Goal: Task Accomplishment & Management: Use online tool/utility

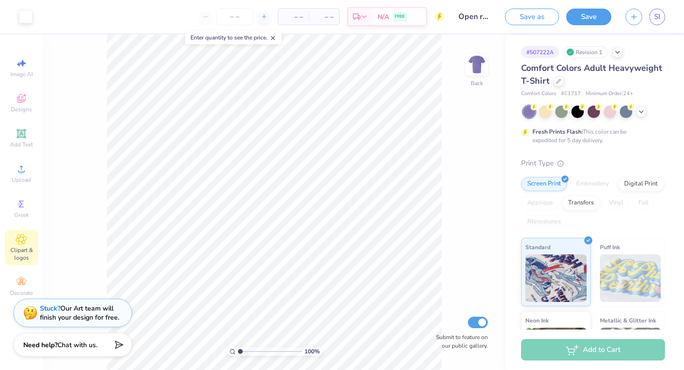
click at [23, 248] on span "Clipart & logos" at bounding box center [21, 253] width 33 height 15
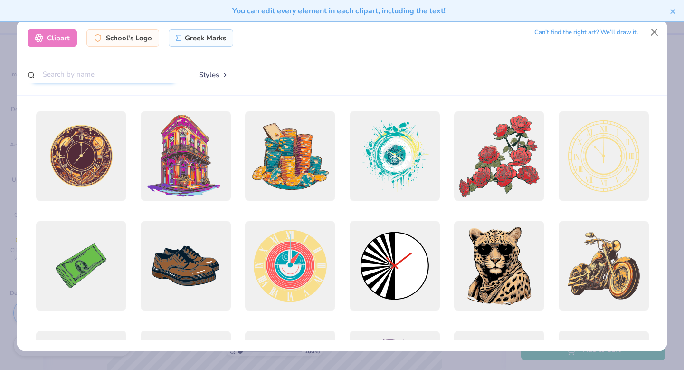
click at [99, 72] on input "text" at bounding box center [104, 75] width 152 height 18
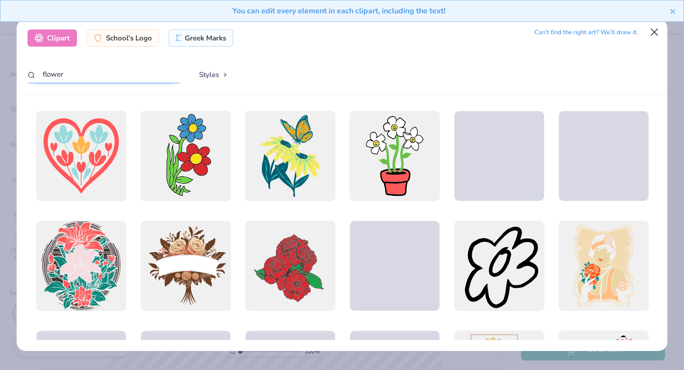
type input "flower"
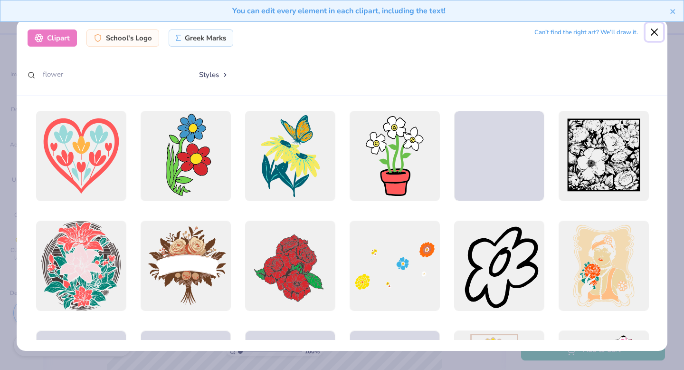
click at [424, 33] on button "Close" at bounding box center [654, 32] width 18 height 18
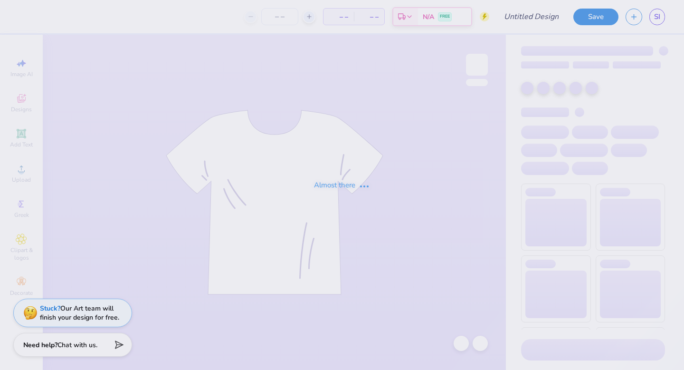
type input "Open rush 1"
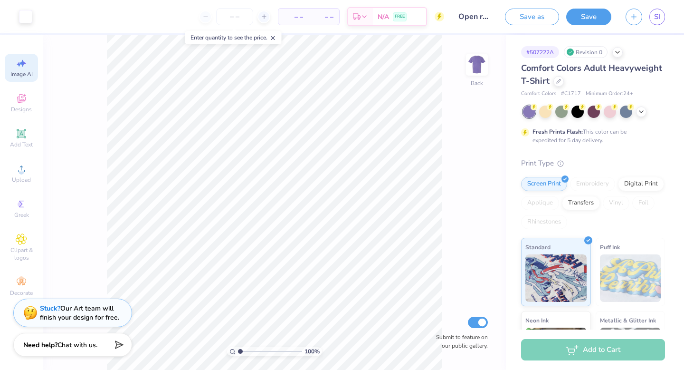
click at [24, 70] on span "Image AI" at bounding box center [21, 74] width 22 height 8
select select "4"
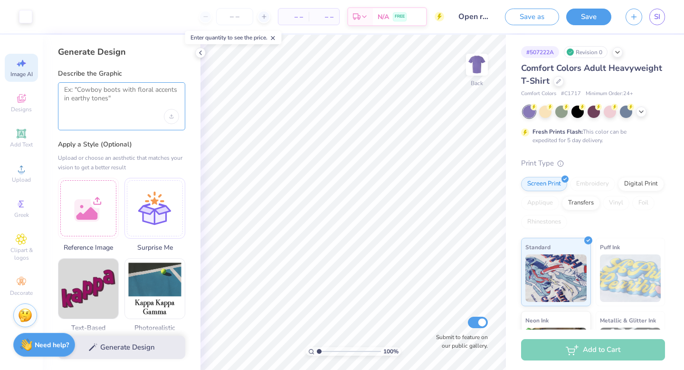
click at [98, 101] on textarea at bounding box center [121, 97] width 115 height 24
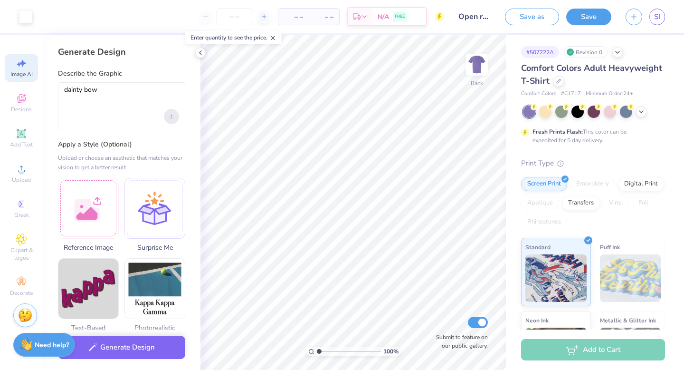
click at [170, 120] on div "Upload image" at bounding box center [171, 116] width 15 height 15
click at [123, 103] on textarea "dainty bow" at bounding box center [121, 97] width 115 height 24
click at [124, 106] on textarea "dainty bow" at bounding box center [121, 97] width 115 height 24
type textarea "dainty bow"
click at [18, 107] on span "Designs" at bounding box center [21, 109] width 21 height 8
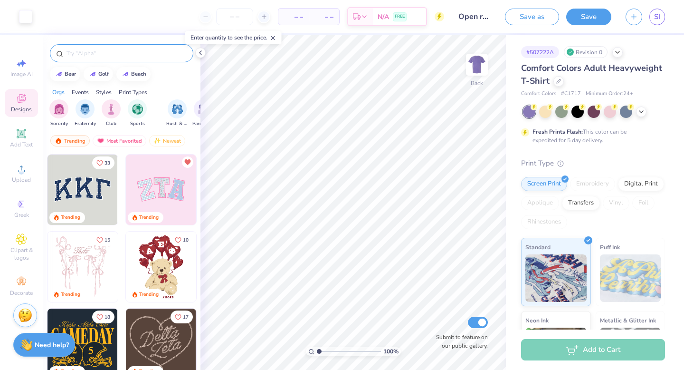
click at [106, 53] on input "text" at bounding box center [127, 52] width 122 height 9
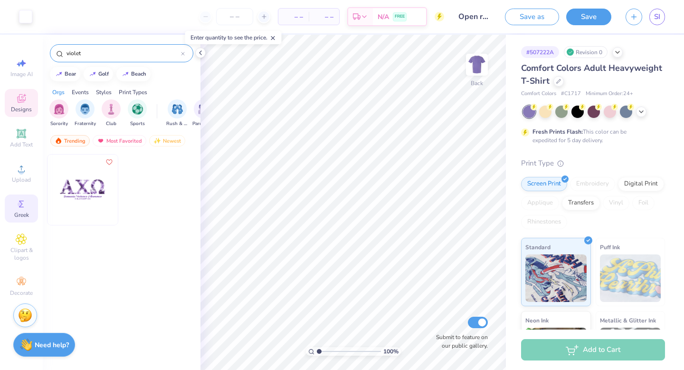
type input "violet"
click at [22, 209] on icon at bounding box center [21, 203] width 11 height 11
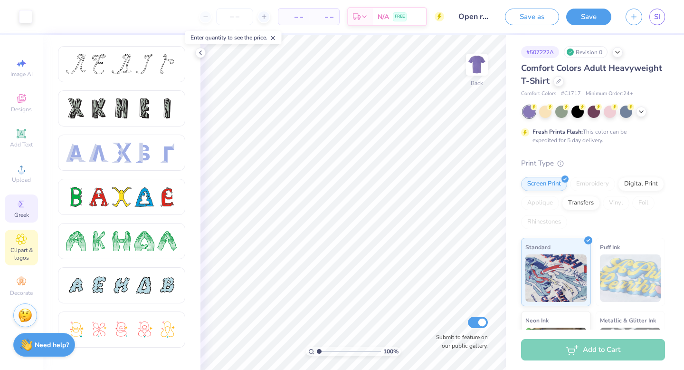
click at [27, 234] on icon at bounding box center [21, 238] width 11 height 11
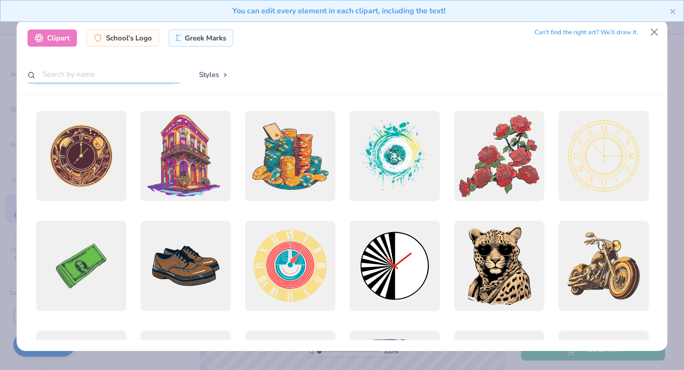
click at [160, 75] on input "text" at bounding box center [104, 75] width 152 height 18
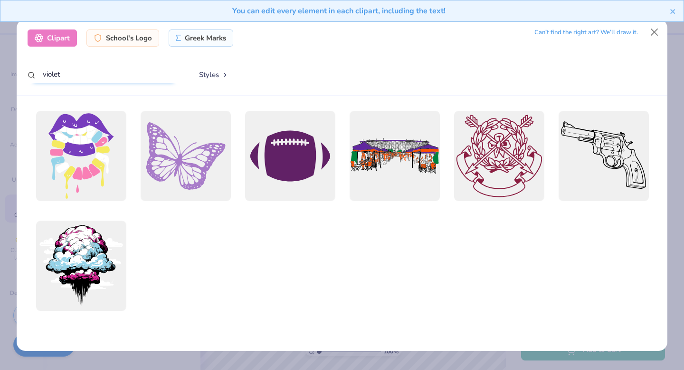
type input "violet"
click at [655, 28] on div "You can edit every element in each clipart, including the text!" at bounding box center [342, 14] width 684 height 29
click at [656, 34] on button "Close" at bounding box center [654, 32] width 18 height 18
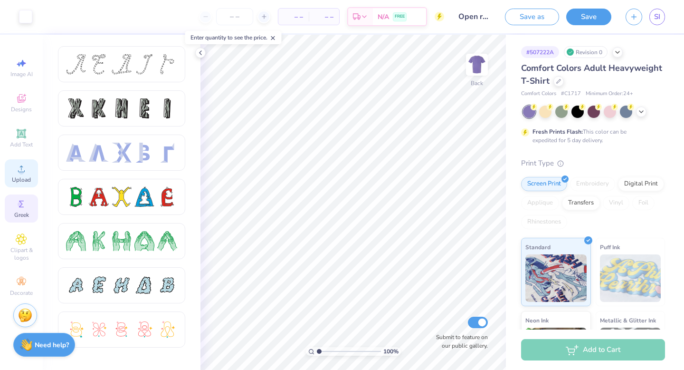
click at [25, 181] on span "Upload" at bounding box center [21, 180] width 19 height 8
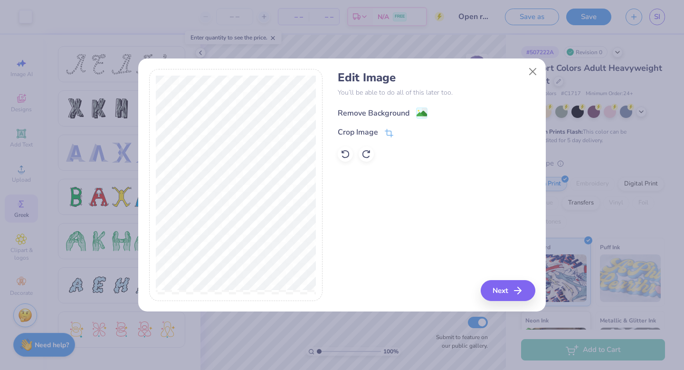
click at [377, 111] on div "Remove Background" at bounding box center [374, 112] width 72 height 11
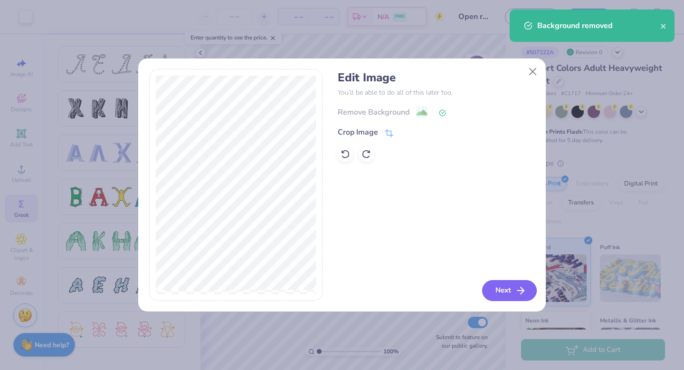
click at [512, 293] on button "Next" at bounding box center [509, 290] width 55 height 21
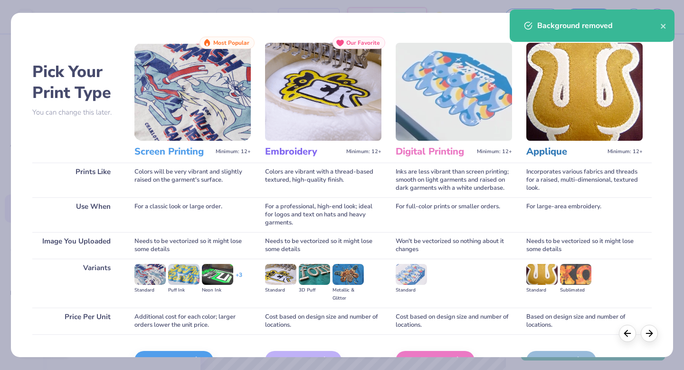
click at [213, 117] on img at bounding box center [192, 92] width 116 height 98
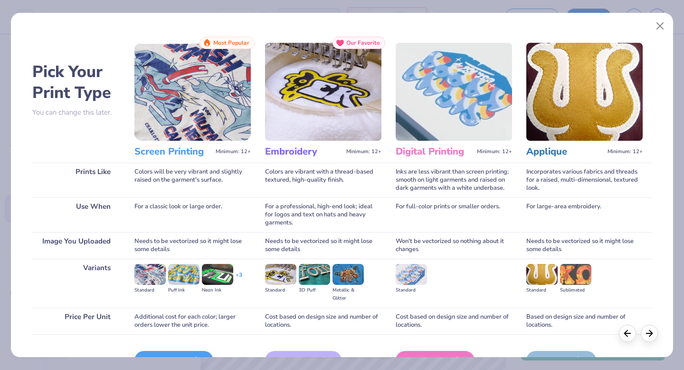
scroll to position [57, 0]
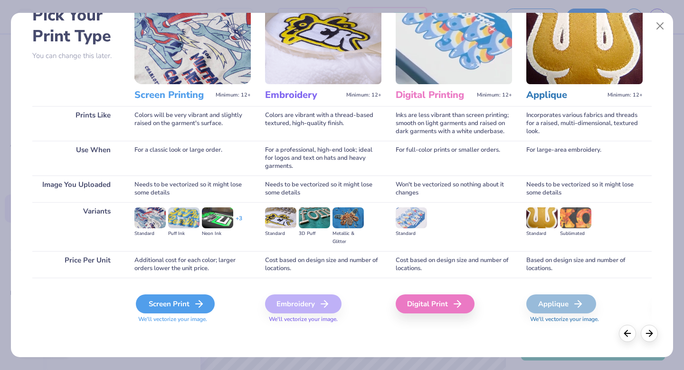
click at [175, 298] on div "Screen Print" at bounding box center [175, 303] width 79 height 19
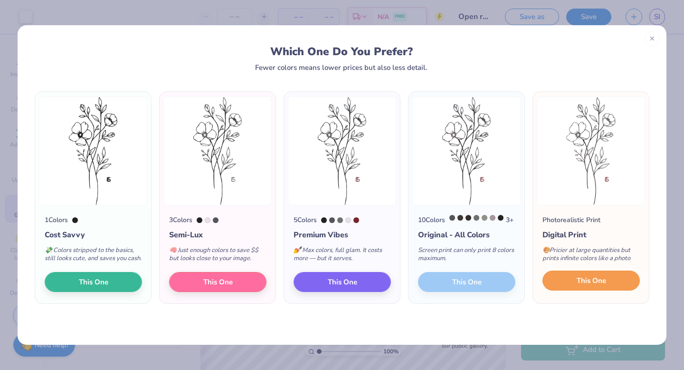
click at [560, 289] on button "This One" at bounding box center [590, 280] width 97 height 20
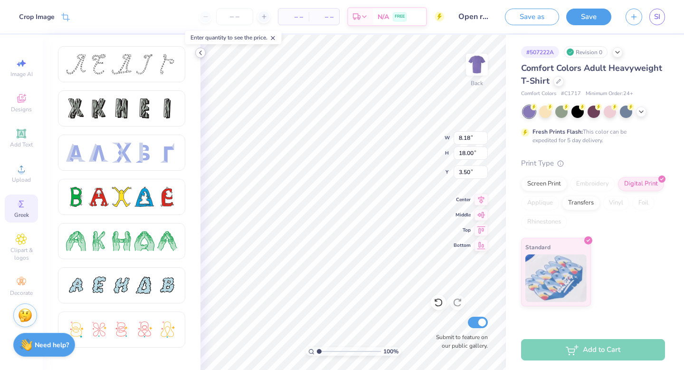
click at [199, 54] on icon at bounding box center [201, 53] width 8 height 8
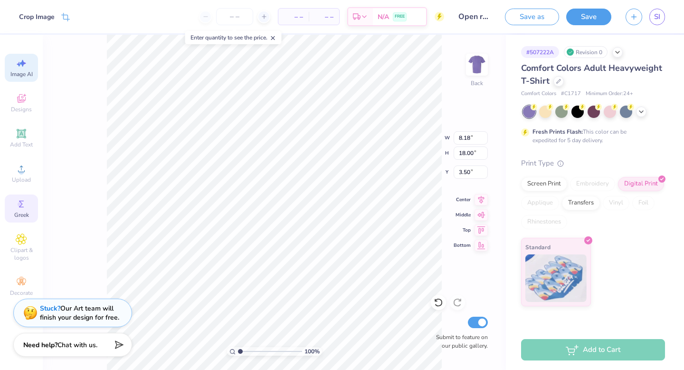
click at [22, 67] on icon at bounding box center [21, 62] width 11 height 11
select select "4"
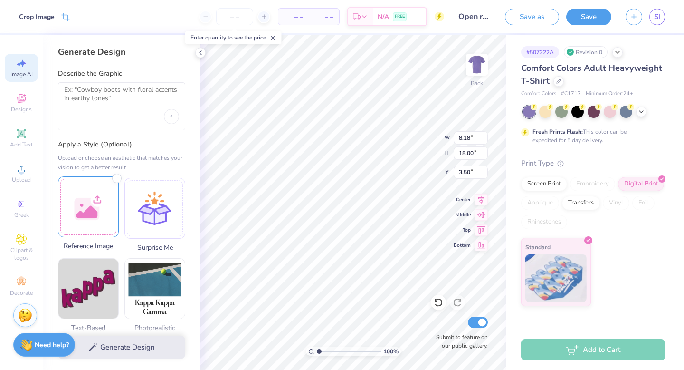
click at [87, 184] on div at bounding box center [88, 206] width 61 height 61
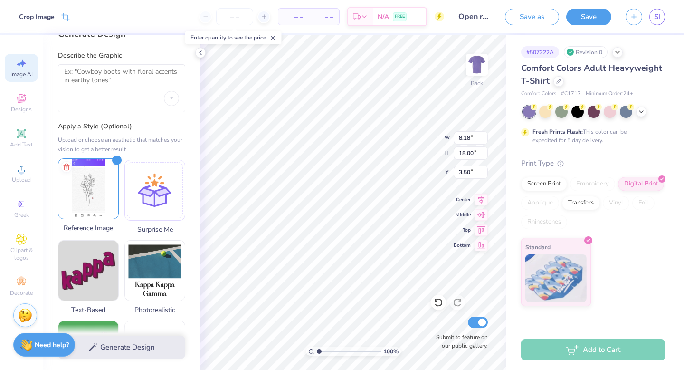
scroll to position [24, 0]
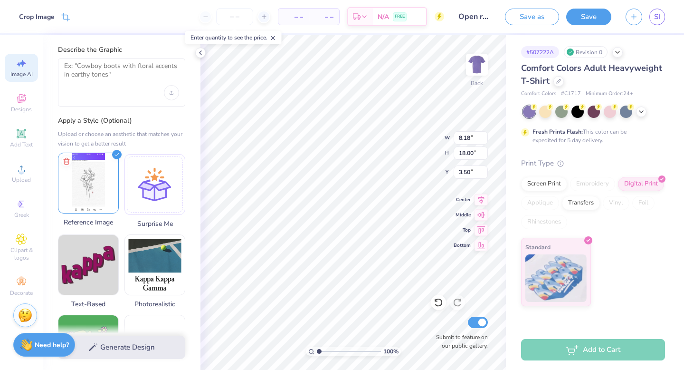
click at [97, 188] on img at bounding box center [88, 183] width 60 height 60
click at [160, 198] on div at bounding box center [154, 182] width 61 height 61
click at [98, 187] on img at bounding box center [88, 183] width 60 height 60
click at [201, 57] on div at bounding box center [200, 52] width 10 height 10
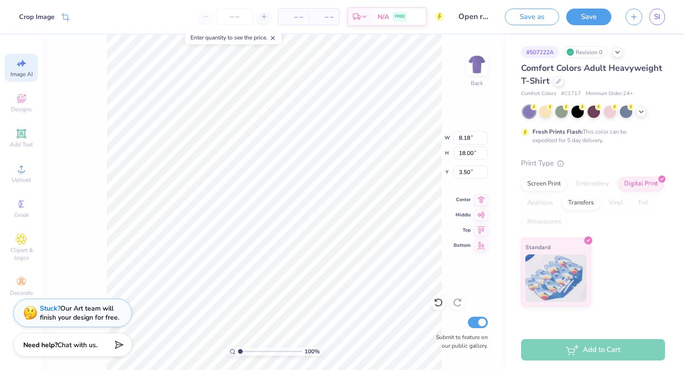
type input "2.68"
type input "5.89"
type input "3.48"
type input "13.88"
type input "7.74"
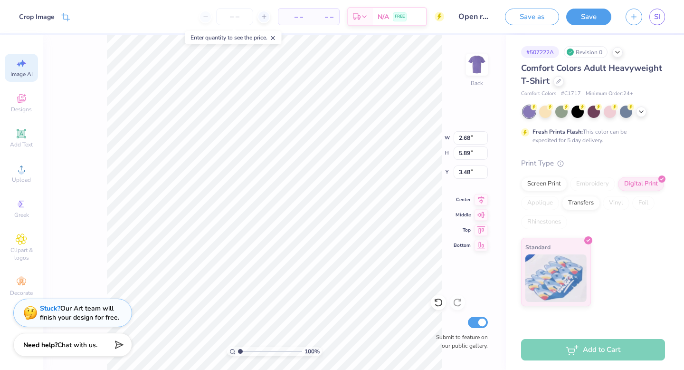
type input "1.63"
type input "2.68"
type input "5.89"
type input "3.48"
type input "13.88"
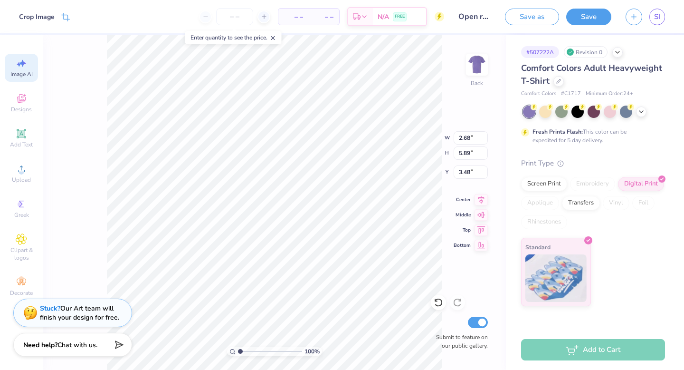
type input "7.74"
type input "1.63"
type input "4.25"
type input "4.59"
type input "3.73"
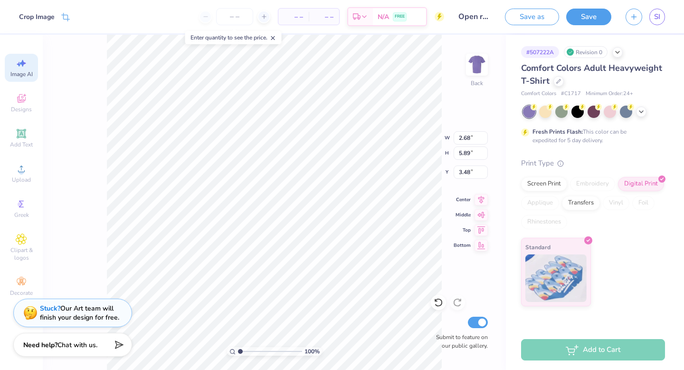
type input "2.31"
type input "5.08"
click at [104, 108] on div "100 % Back W 2.31 2.31 " H 5.08 5.08 " Y 3.48 3.48 " Center Middle Top Bottom S…" at bounding box center [274, 202] width 463 height 335
click at [580, 19] on button "Save" at bounding box center [588, 15] width 45 height 17
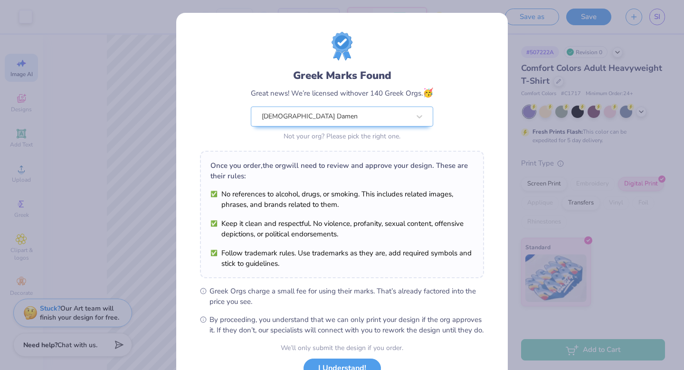
scroll to position [75, 0]
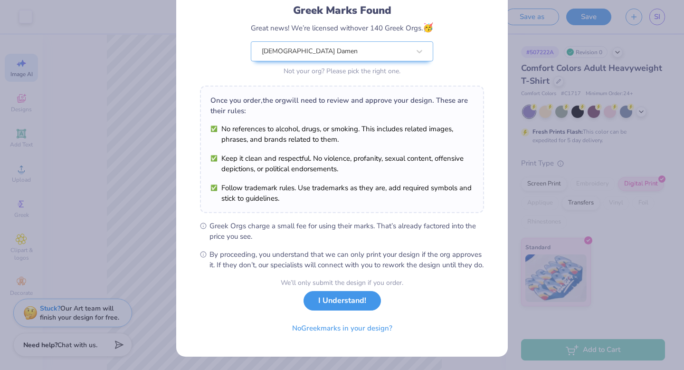
click at [350, 302] on button "I Understand!" at bounding box center [342, 300] width 77 height 19
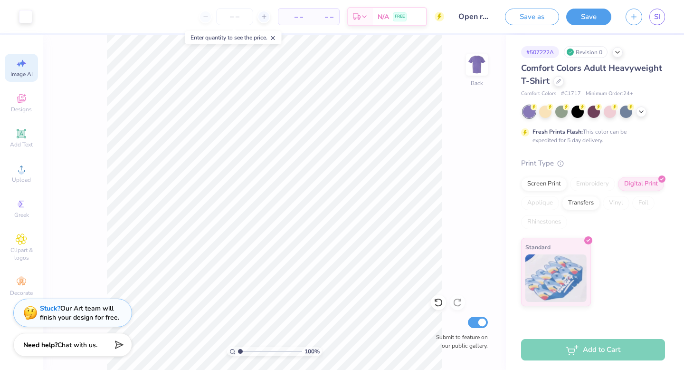
scroll to position [0, 0]
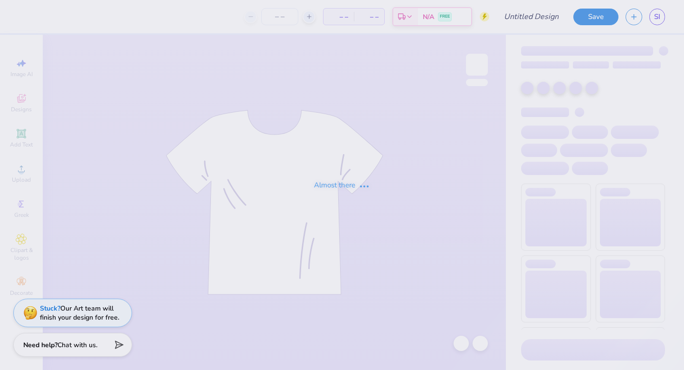
type input "Open rush 1"
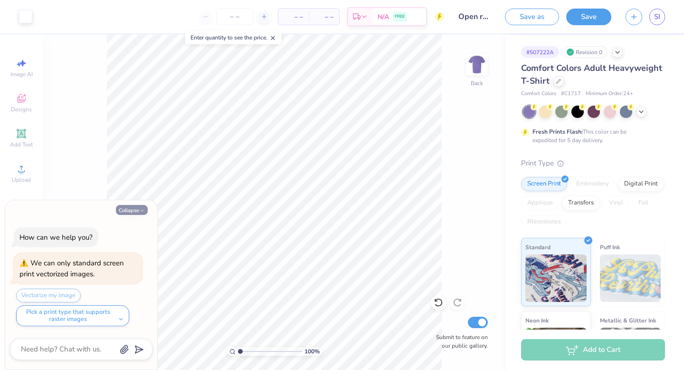
click at [123, 211] on button "Collapse" at bounding box center [132, 210] width 32 height 10
type textarea "x"
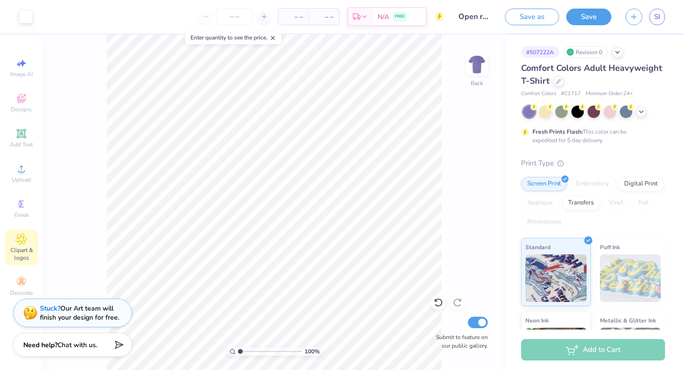
click at [26, 249] on span "Clipart & logos" at bounding box center [21, 253] width 33 height 15
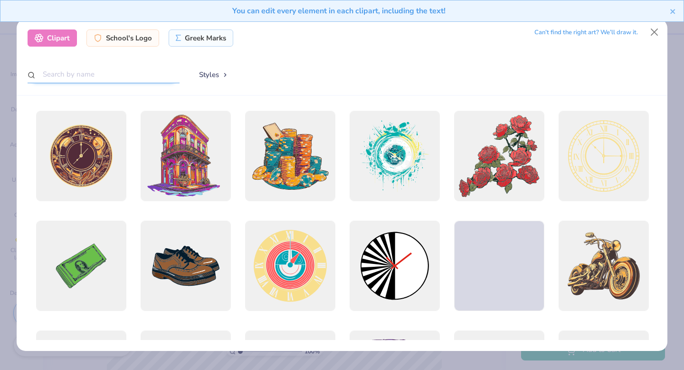
click at [128, 75] on input "text" at bounding box center [104, 75] width 152 height 18
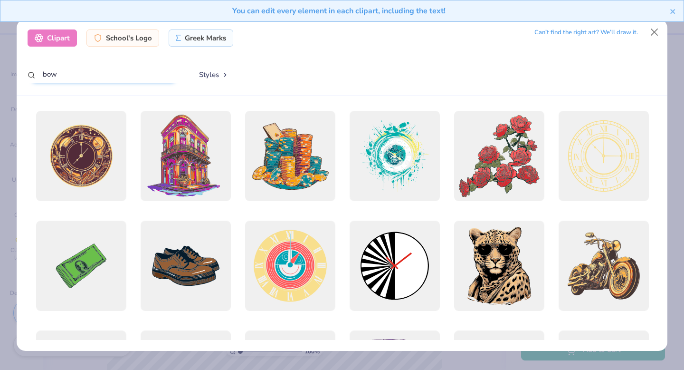
type input "bow"
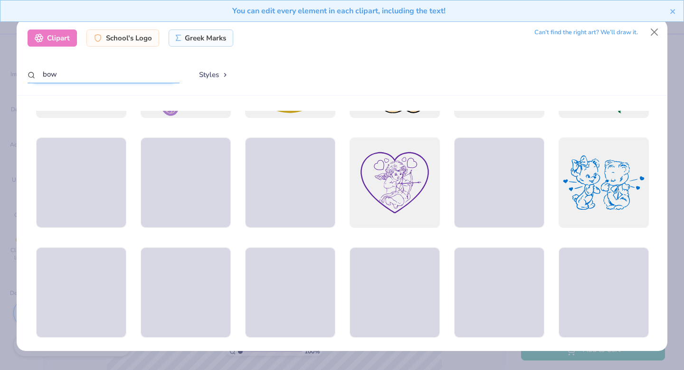
scroll to position [413, 0]
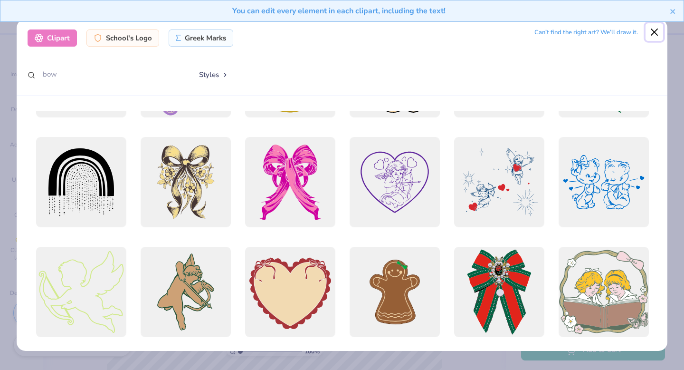
click at [656, 29] on button "Close" at bounding box center [654, 32] width 18 height 18
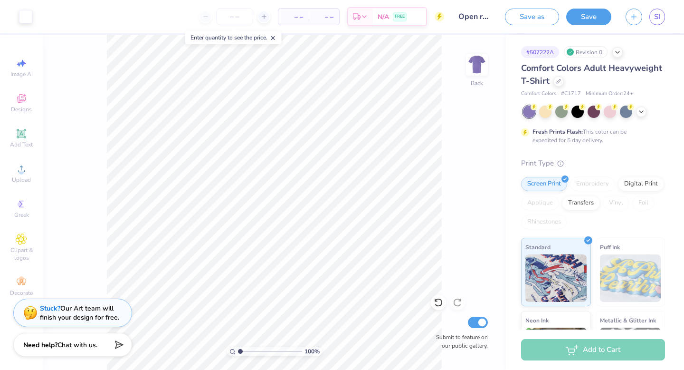
scroll to position [123, 0]
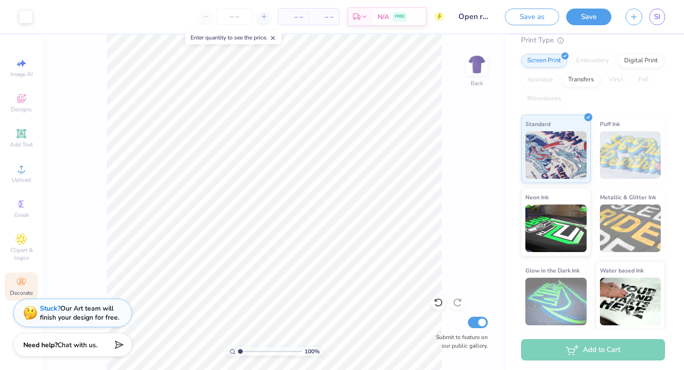
click at [25, 281] on icon at bounding box center [21, 281] width 11 height 11
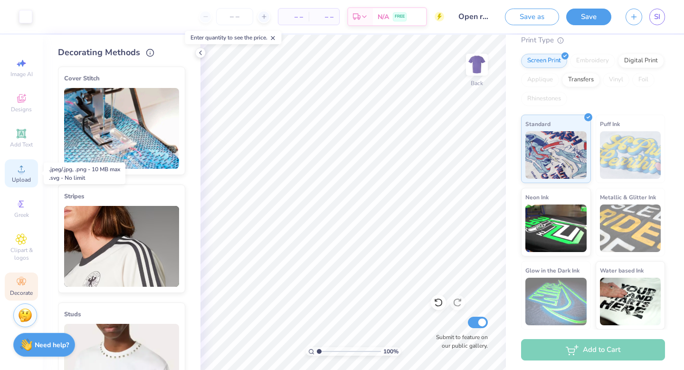
click at [21, 170] on icon at bounding box center [21, 168] width 7 height 7
click at [21, 165] on icon at bounding box center [21, 168] width 11 height 11
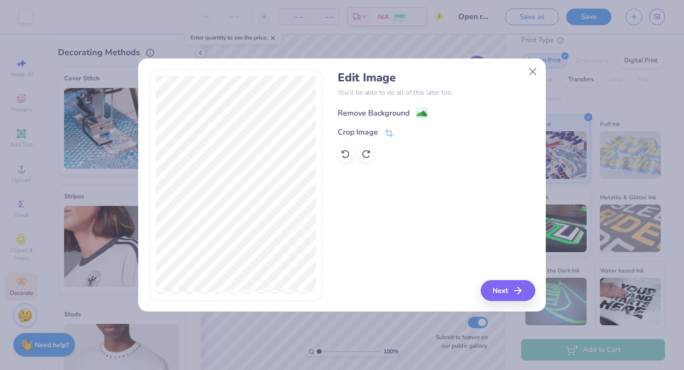
click at [372, 112] on div "Remove Background" at bounding box center [374, 112] width 72 height 11
click at [514, 292] on button "Next" at bounding box center [509, 290] width 55 height 21
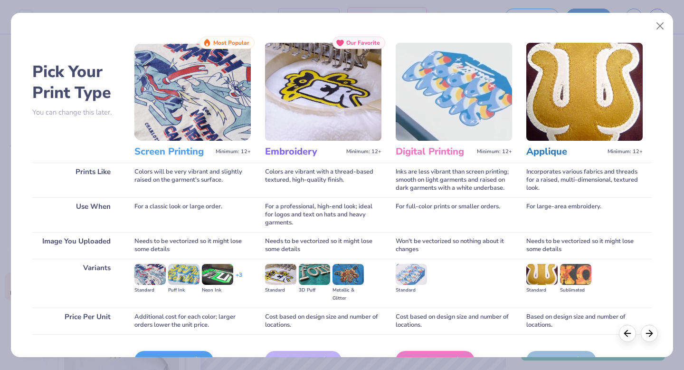
scroll to position [57, 0]
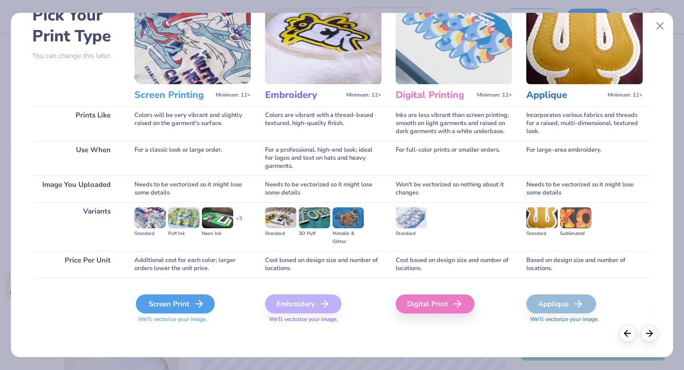
click at [180, 306] on div "Screen Print" at bounding box center [175, 303] width 79 height 19
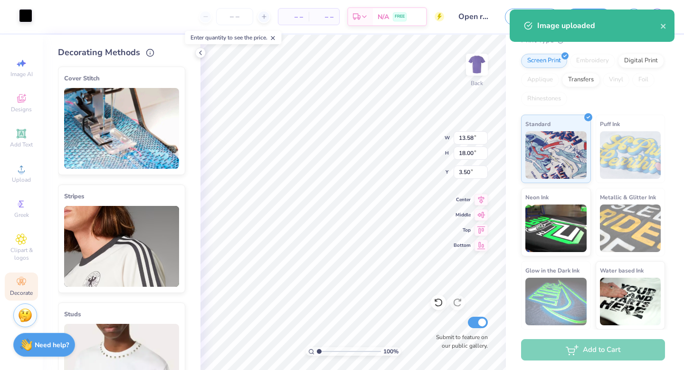
click at [24, 18] on div at bounding box center [25, 15] width 13 height 13
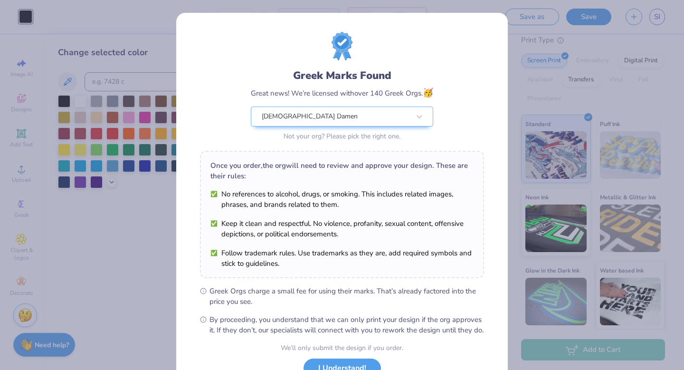
click at [78, 102] on div "Greek Marks Found Great news! We’re licensed with over 140 Greek Orgs. 🥳 Christ…" at bounding box center [342, 185] width 684 height 370
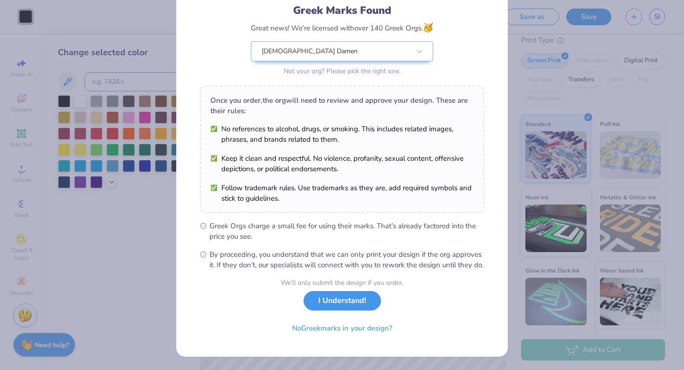
click at [315, 300] on button "I Understand!" at bounding box center [342, 300] width 77 height 19
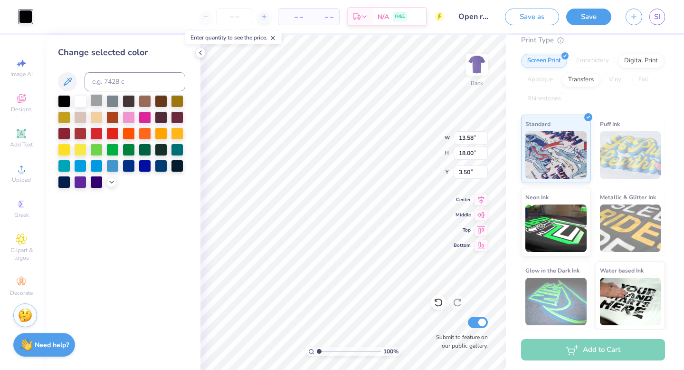
click at [80, 99] on div at bounding box center [80, 101] width 12 height 12
type input "2.92"
type input "3.86"
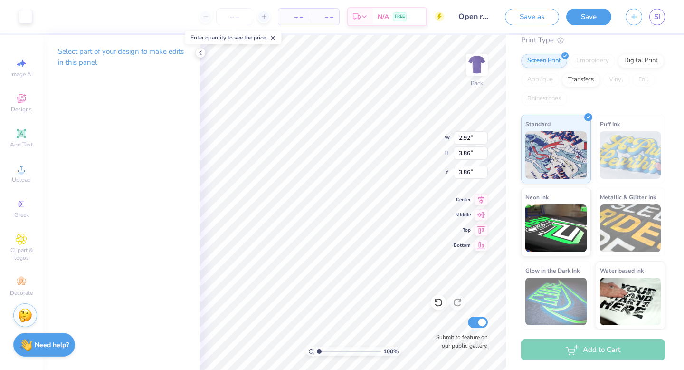
type input "4.22"
click at [579, 18] on button "Save" at bounding box center [588, 15] width 45 height 17
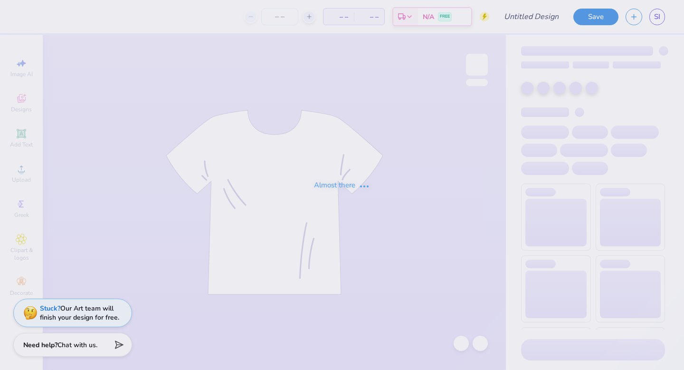
type input "Open rush 1"
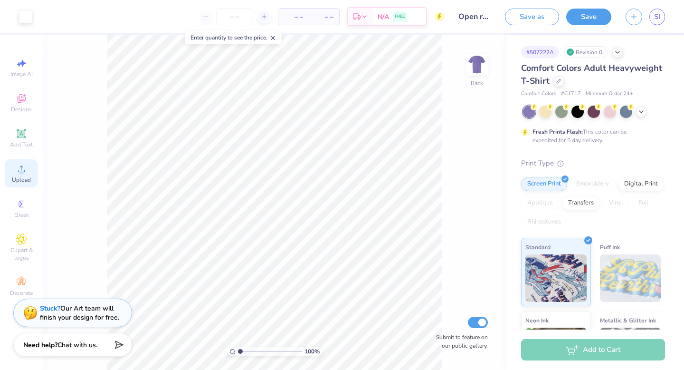
click at [21, 167] on icon at bounding box center [21, 168] width 11 height 11
click at [27, 165] on icon at bounding box center [21, 168] width 11 height 11
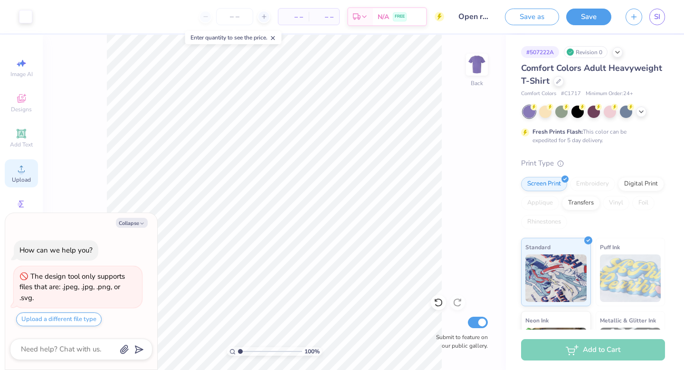
click at [25, 171] on icon at bounding box center [21, 168] width 11 height 11
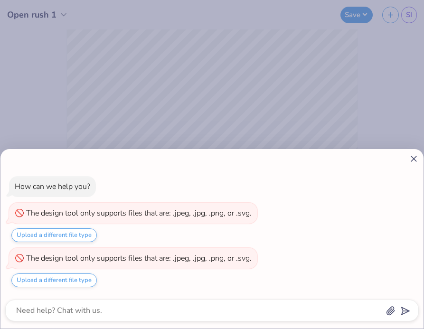
click at [413, 158] on icon at bounding box center [414, 159] width 10 height 10
type textarea "x"
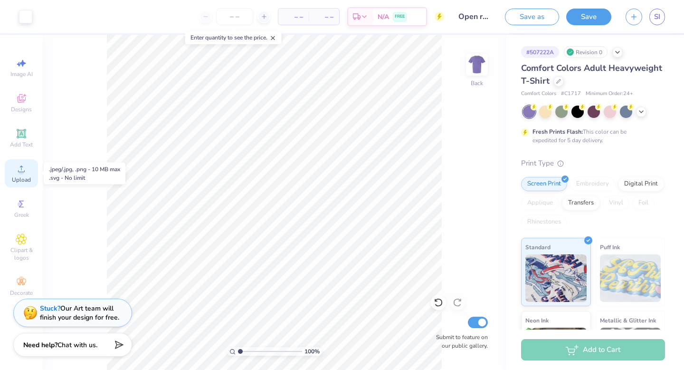
click at [24, 177] on span "Upload" at bounding box center [21, 180] width 19 height 8
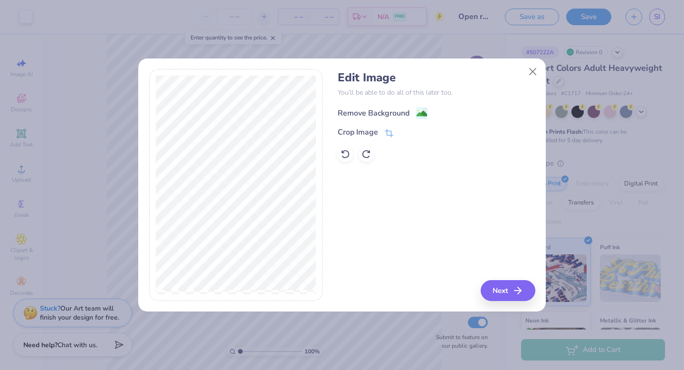
click at [391, 114] on div "Remove Background" at bounding box center [374, 112] width 72 height 11
click at [513, 292] on button "Next" at bounding box center [509, 290] width 55 height 21
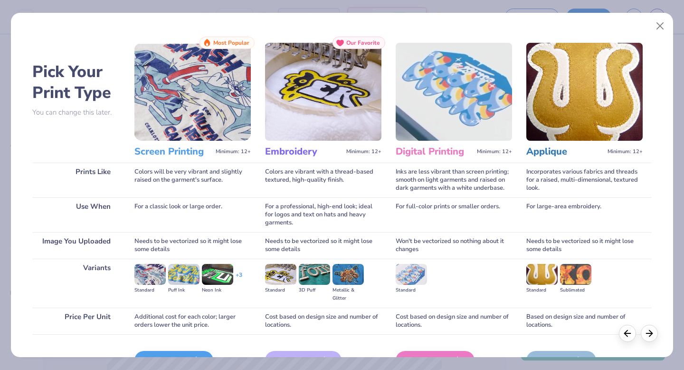
scroll to position [57, 0]
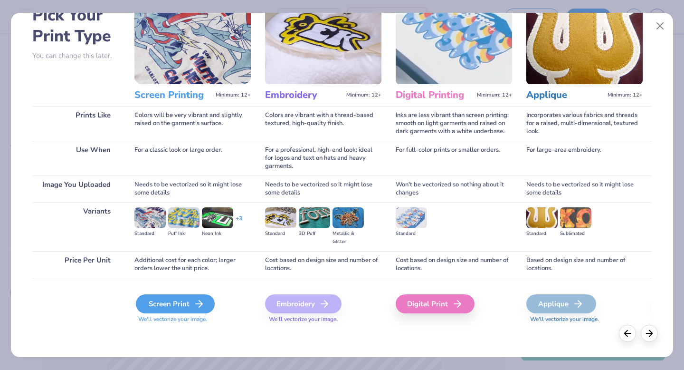
click at [178, 302] on div "Screen Print" at bounding box center [175, 303] width 79 height 19
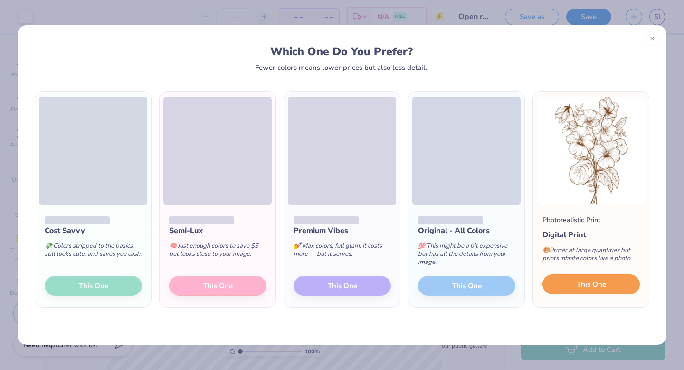
click at [582, 285] on span "This One" at bounding box center [591, 284] width 29 height 11
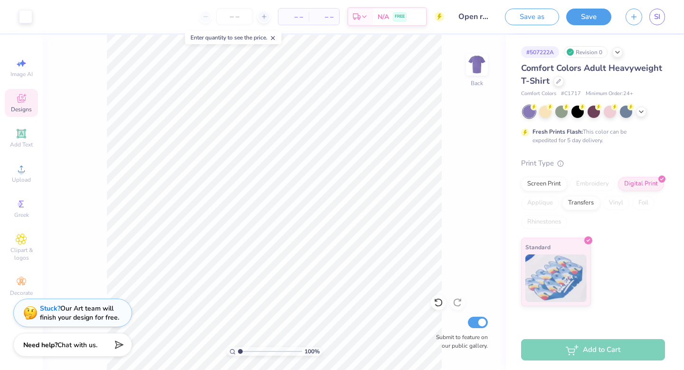
click at [26, 95] on icon at bounding box center [24, 95] width 3 height 3
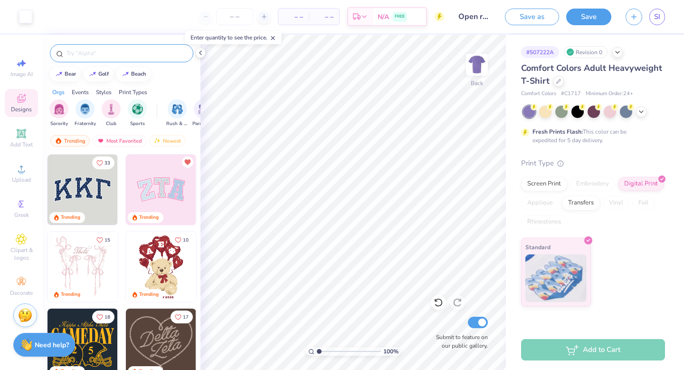
click at [99, 57] on input "text" at bounding box center [127, 52] width 122 height 9
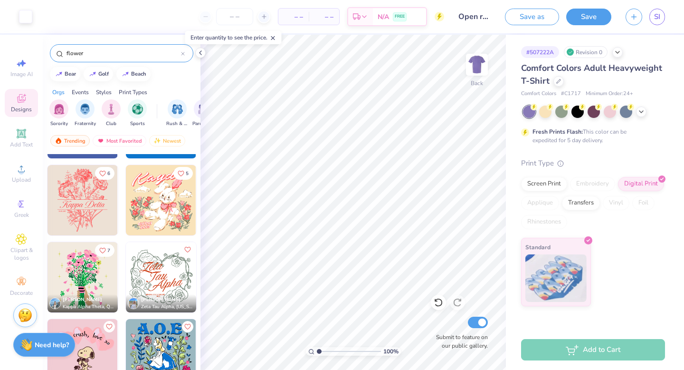
scroll to position [995, 0]
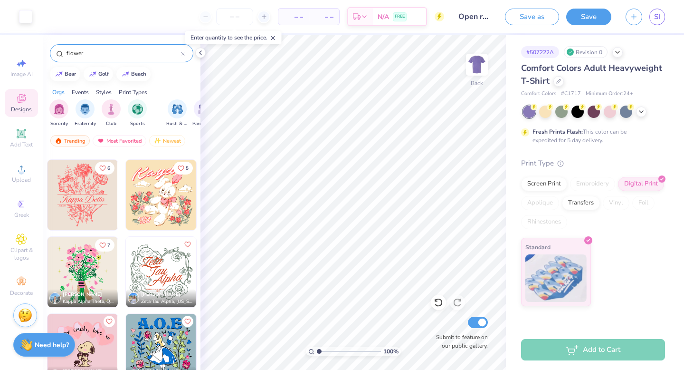
type input "flower"
click at [23, 174] on icon at bounding box center [21, 168] width 11 height 11
click at [25, 176] on span "Upload" at bounding box center [21, 180] width 19 height 8
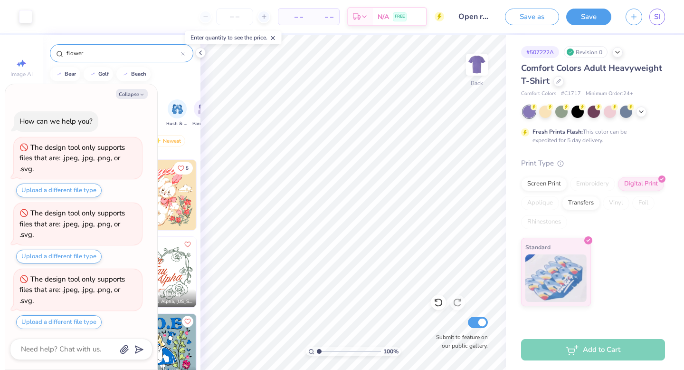
scroll to position [3, 0]
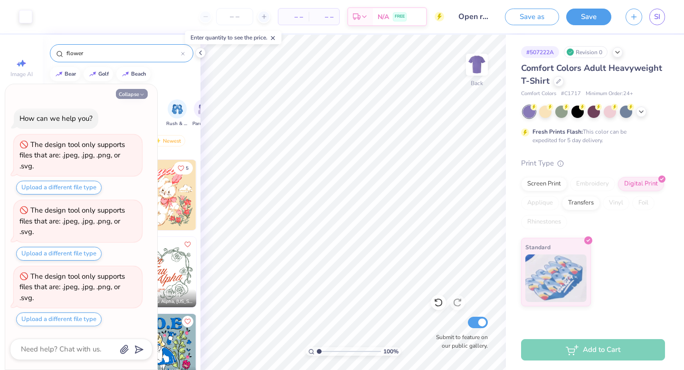
click at [135, 93] on button "Collapse" at bounding box center [132, 94] width 32 height 10
type textarea "x"
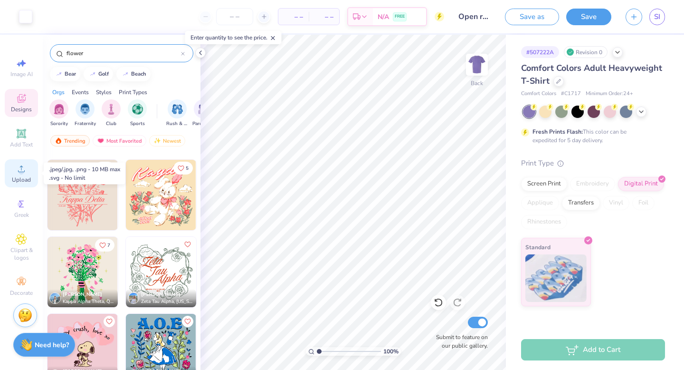
click at [21, 179] on span "Upload" at bounding box center [21, 180] width 19 height 8
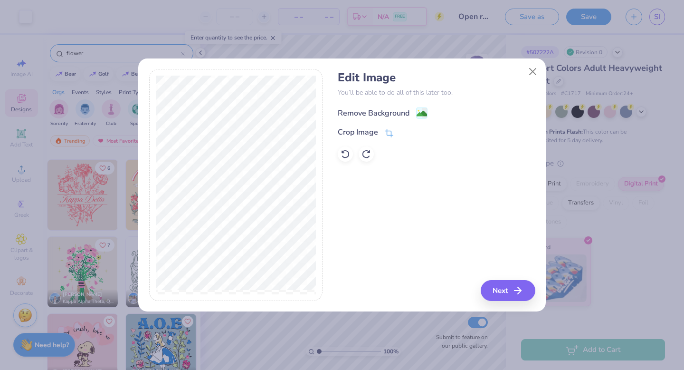
click at [395, 112] on div "Remove Background" at bounding box center [374, 112] width 72 height 11
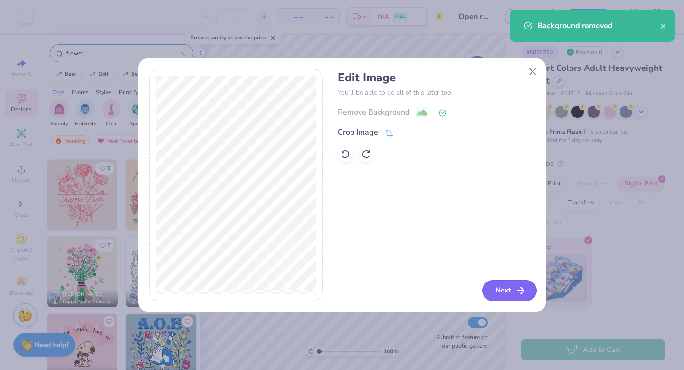
click at [514, 294] on button "Next" at bounding box center [509, 290] width 55 height 21
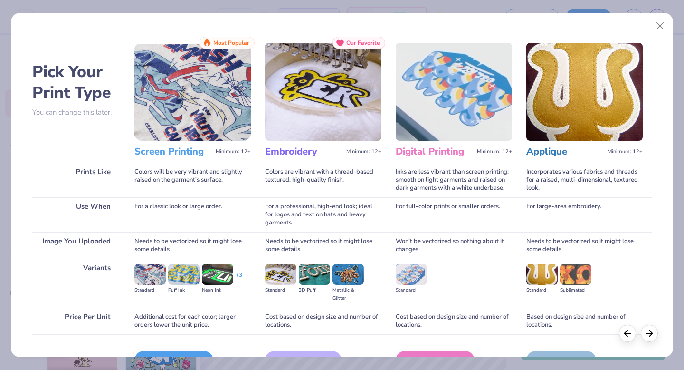
scroll to position [57, 0]
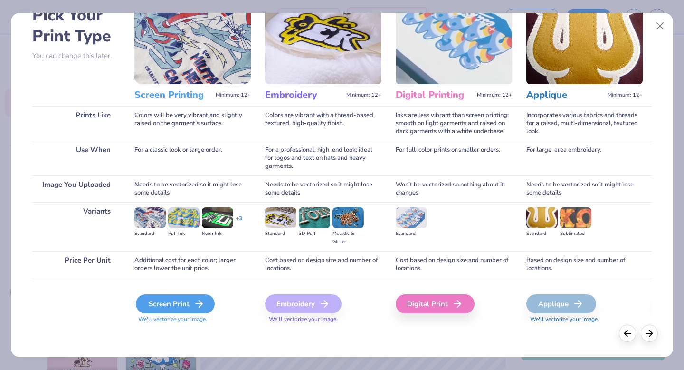
click at [178, 304] on div "Screen Print" at bounding box center [175, 303] width 79 height 19
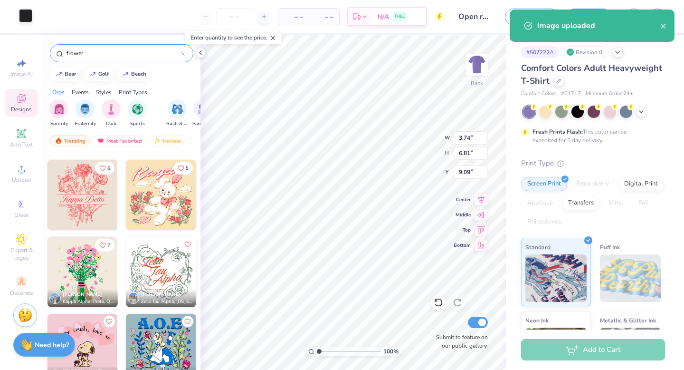
click at [26, 14] on div at bounding box center [25, 15] width 13 height 13
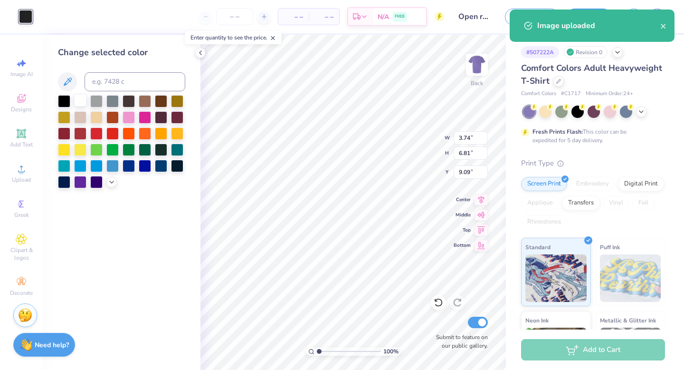
click at [82, 100] on div at bounding box center [80, 100] width 12 height 12
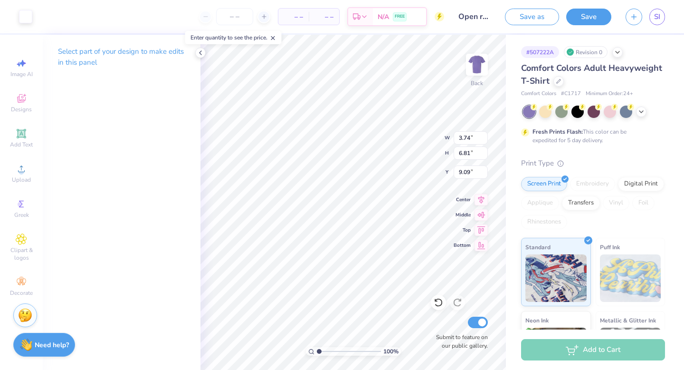
type input "6.92"
type input "2.49"
type input "4.53"
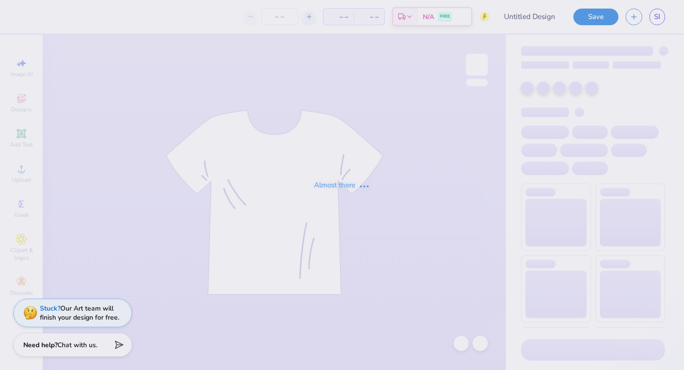
type input "Open rush 1"
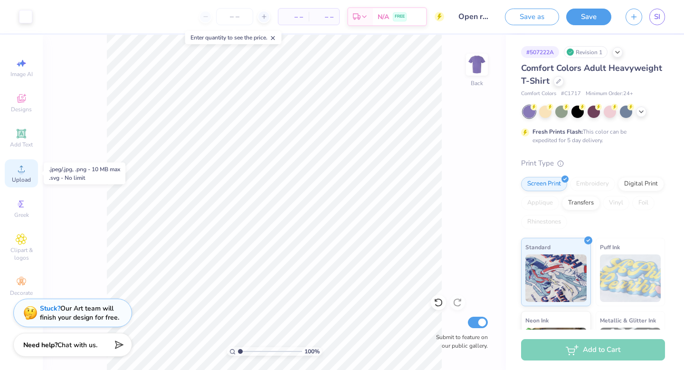
click at [17, 172] on icon at bounding box center [21, 168] width 11 height 11
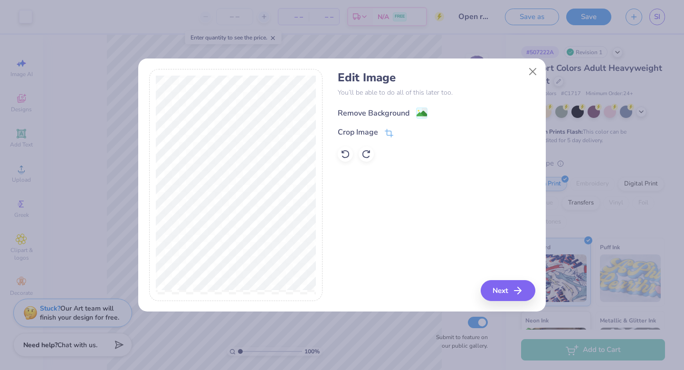
click at [394, 116] on div "Remove Background" at bounding box center [374, 112] width 72 height 11
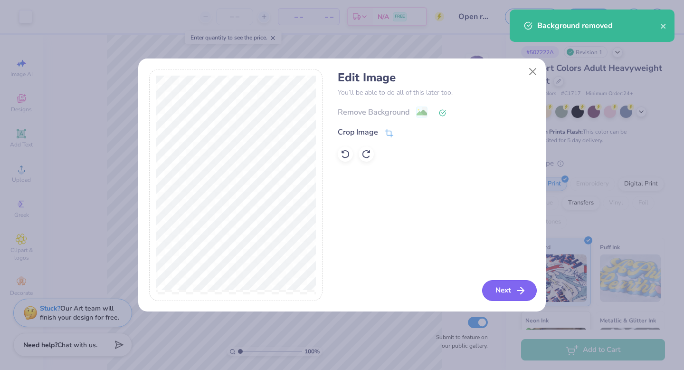
click at [497, 290] on button "Next" at bounding box center [509, 290] width 55 height 21
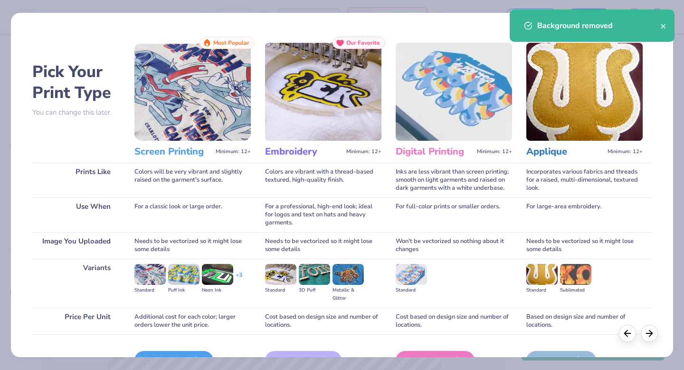
scroll to position [57, 0]
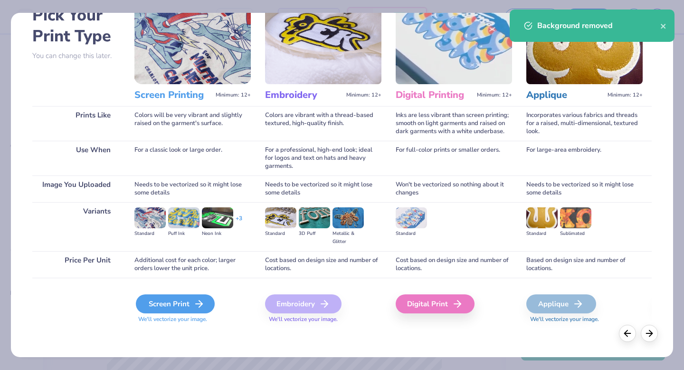
click at [177, 301] on div "Screen Print" at bounding box center [175, 303] width 79 height 19
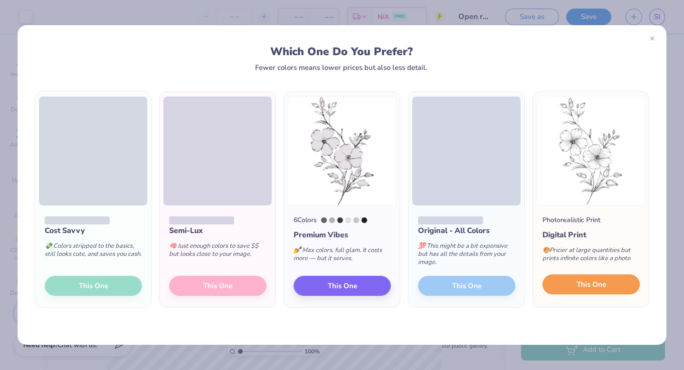
click at [562, 289] on button "This One" at bounding box center [590, 284] width 97 height 20
